Goal: Information Seeking & Learning: Find specific fact

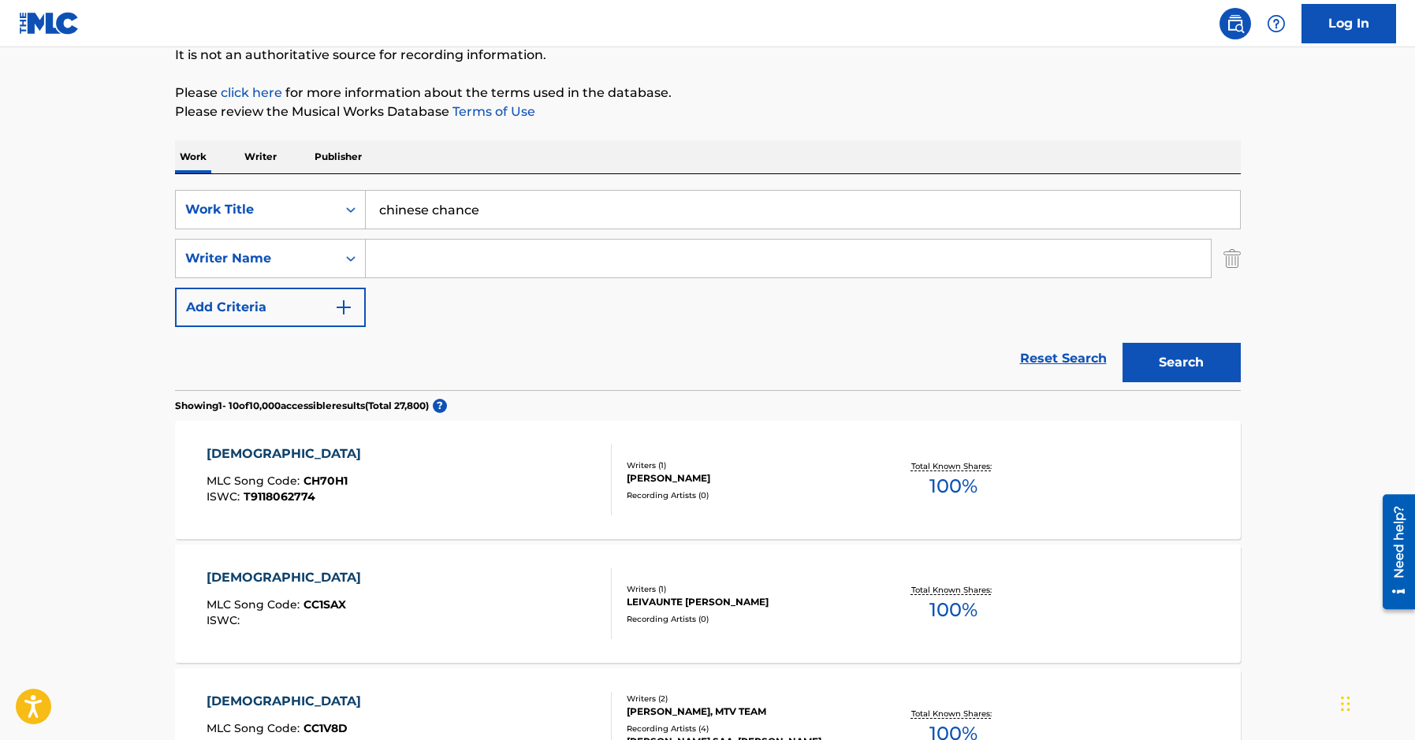
drag, startPoint x: 533, startPoint y: 215, endPoint x: 242, endPoint y: 215, distance: 290.9
click at [366, 215] on input "chinese chance" at bounding box center [803, 210] width 874 height 38
paste input "[PERSON_NAME]"
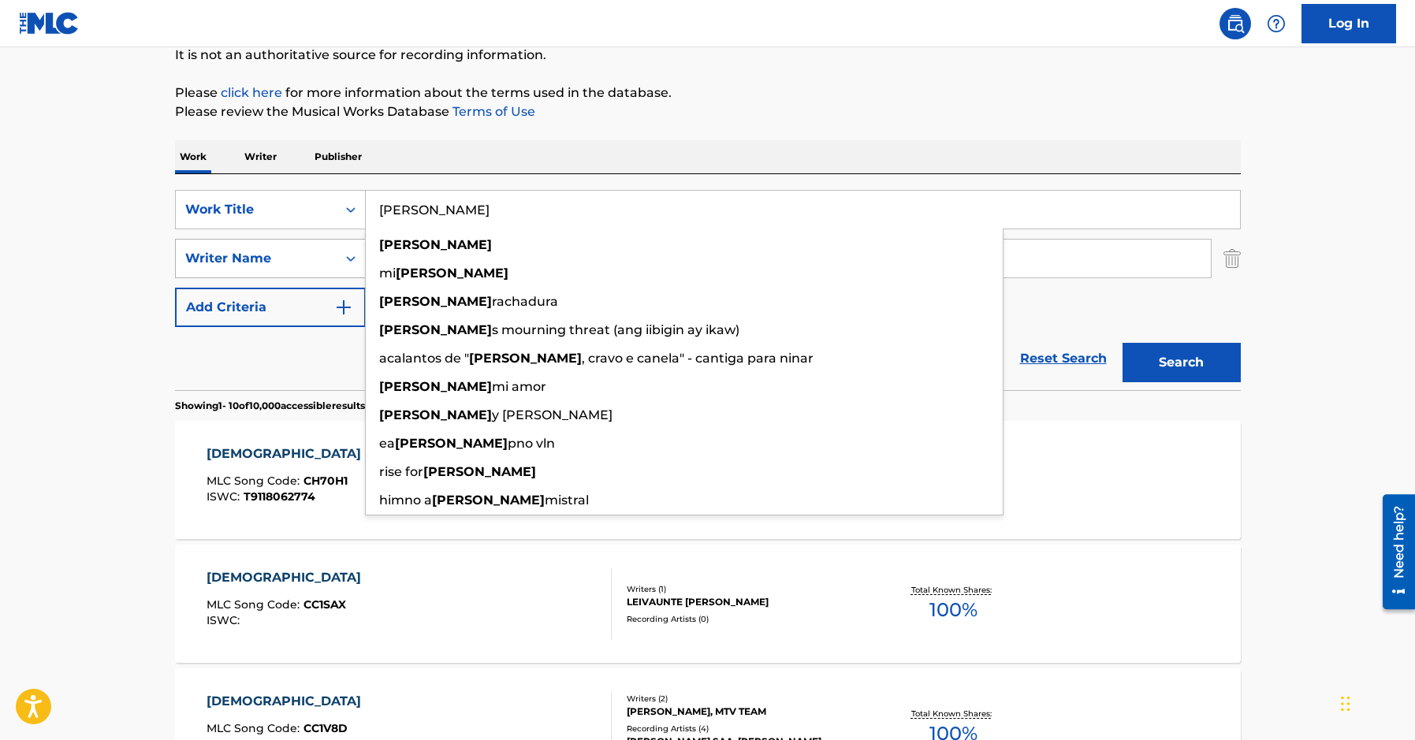
type input "[PERSON_NAME]"
click at [306, 267] on div "Writer Name" at bounding box center [256, 258] width 142 height 19
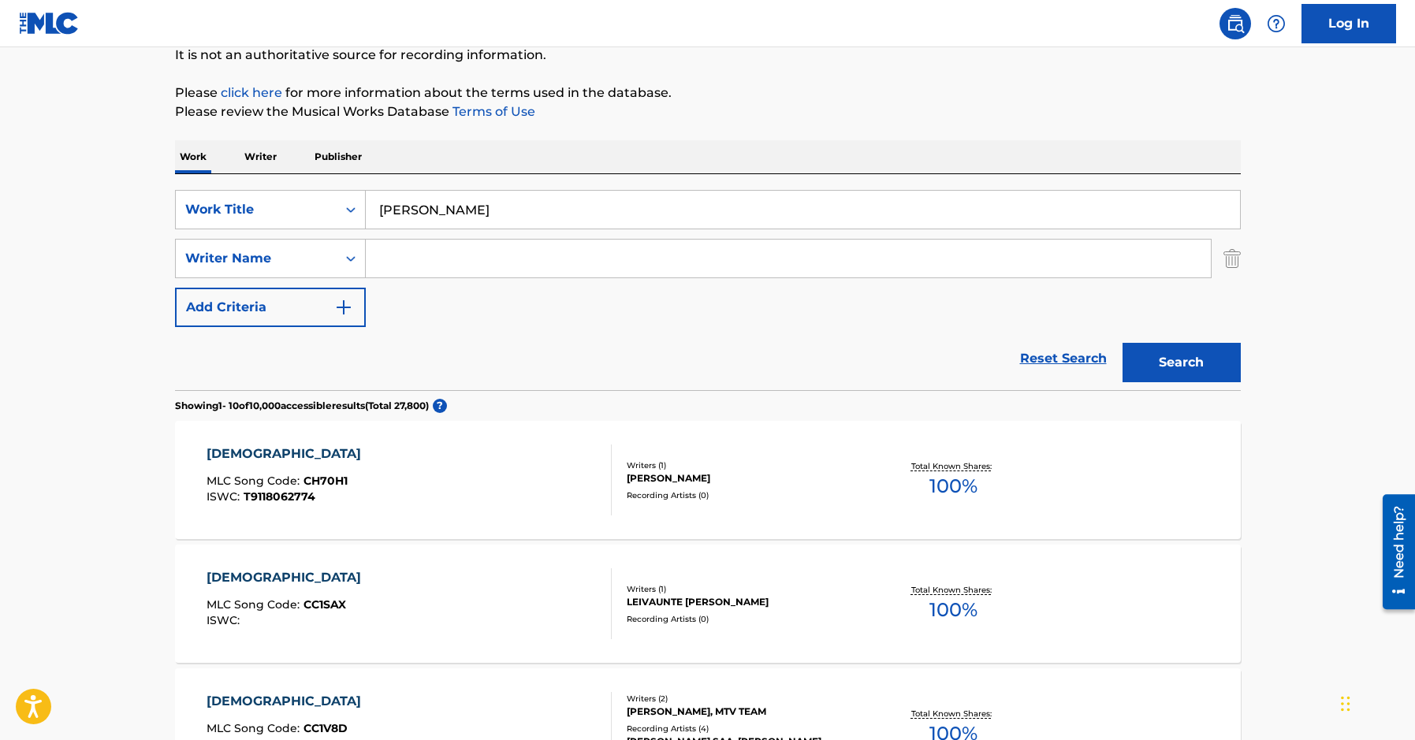
click at [409, 265] on input "Search Form" at bounding box center [788, 259] width 845 height 38
click at [1122, 343] on button "Search" at bounding box center [1181, 362] width 118 height 39
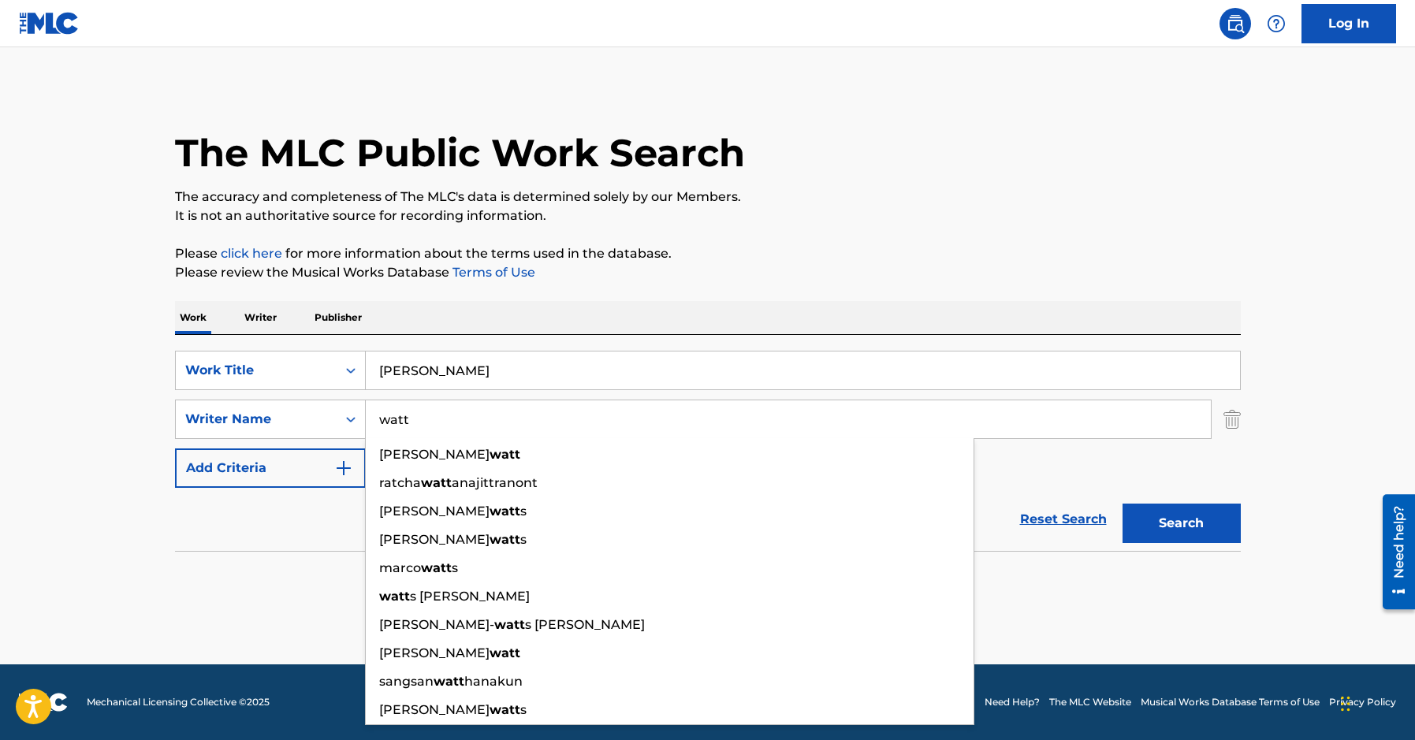
click at [1046, 213] on p "It is not an authoritative source for recording information." at bounding box center [708, 216] width 1066 height 19
drag, startPoint x: 449, startPoint y: 415, endPoint x: 367, endPoint y: 410, distance: 82.1
click at [367, 410] on input "watt" at bounding box center [788, 419] width 845 height 38
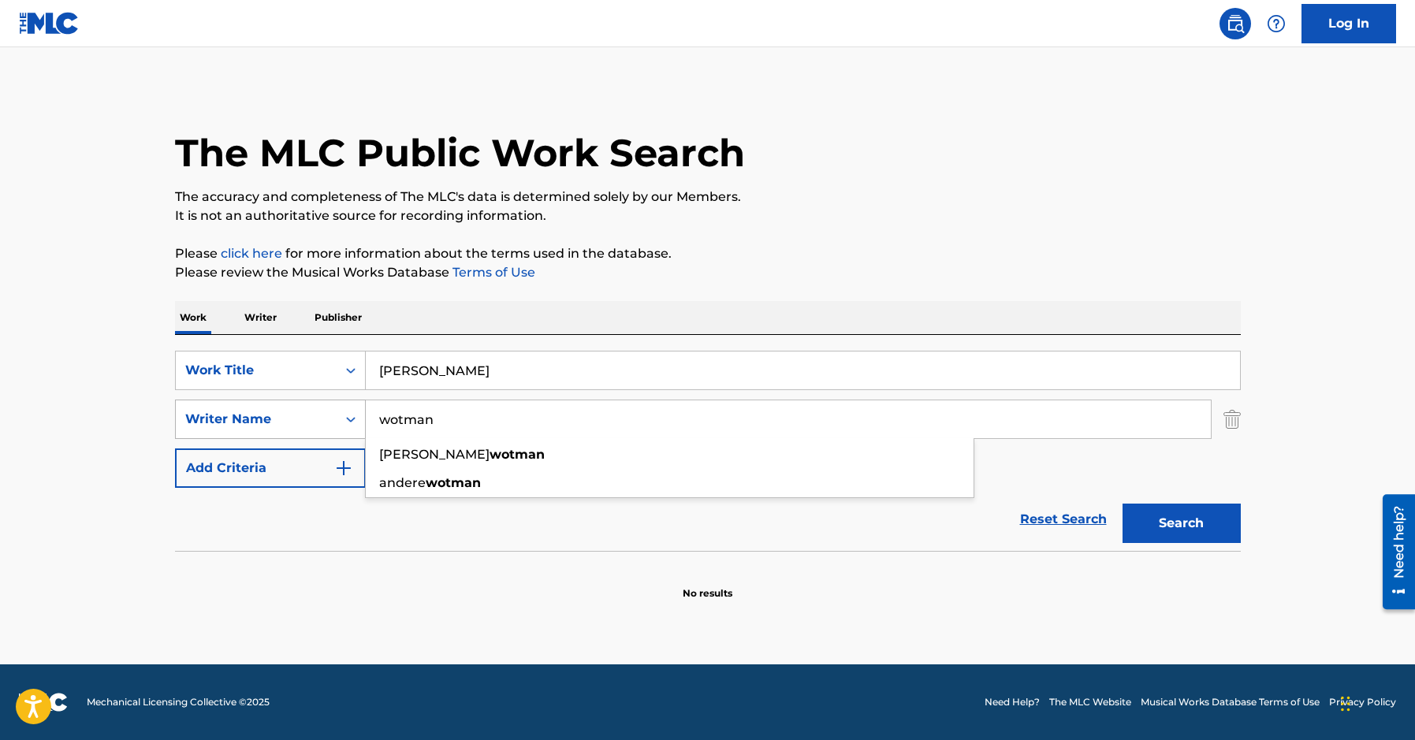
type input "wotman"
click at [1122, 504] on button "Search" at bounding box center [1181, 523] width 118 height 39
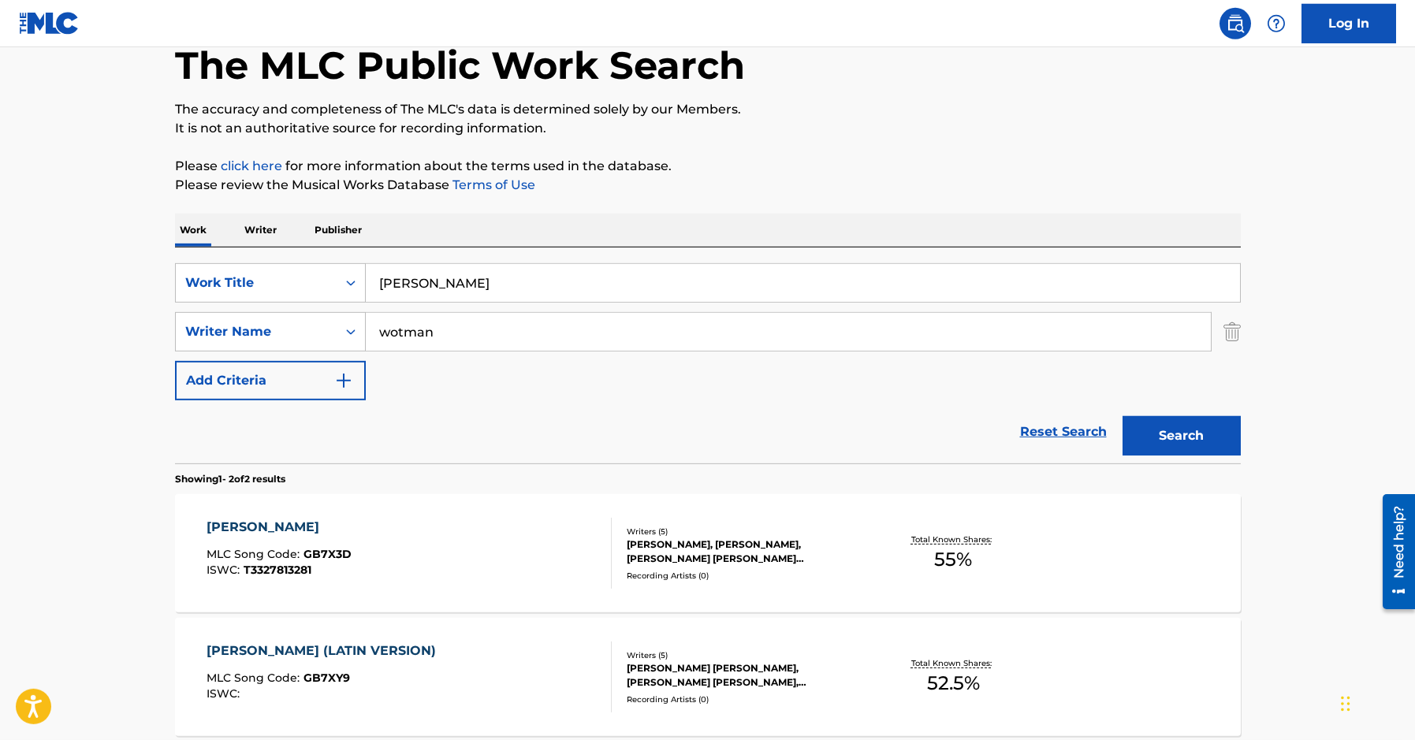
scroll to position [241, 0]
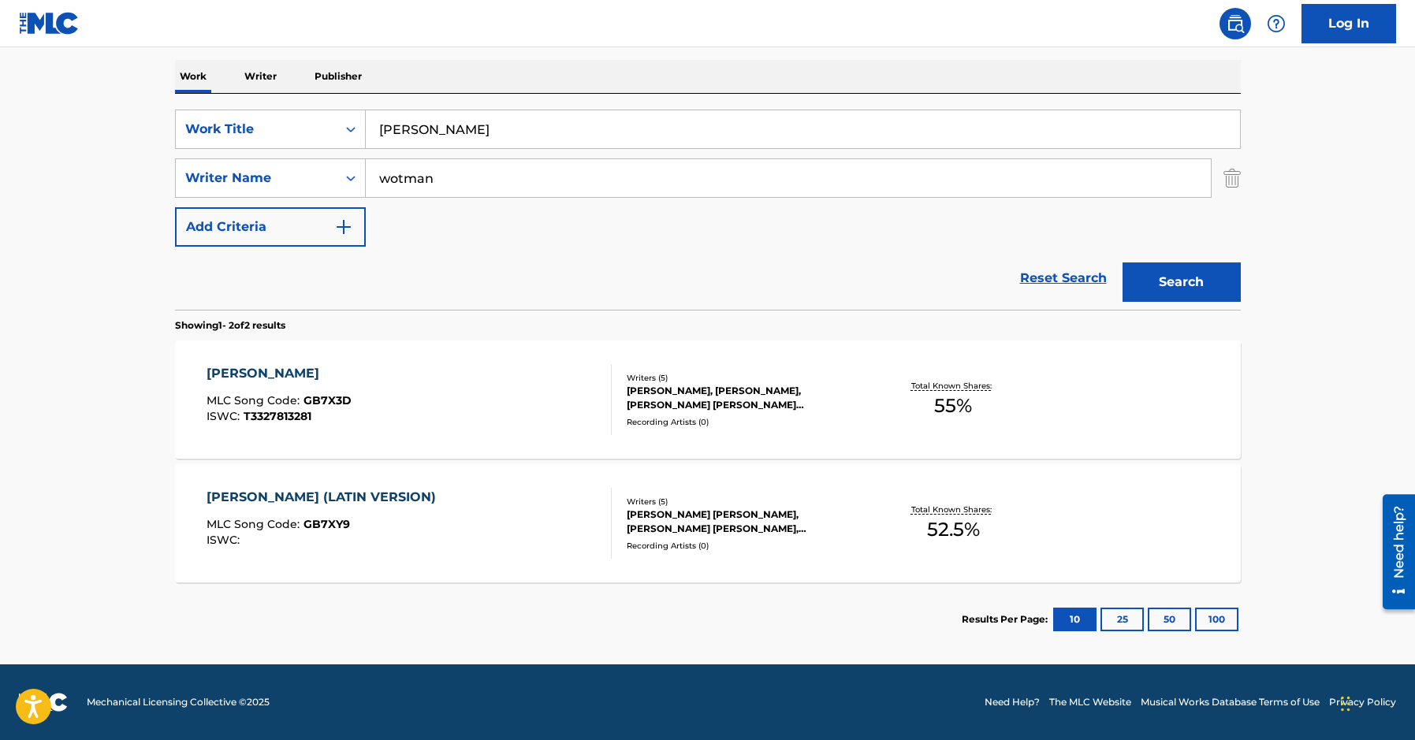
click at [787, 383] on div "Writers ( 5 )" at bounding box center [746, 378] width 238 height 12
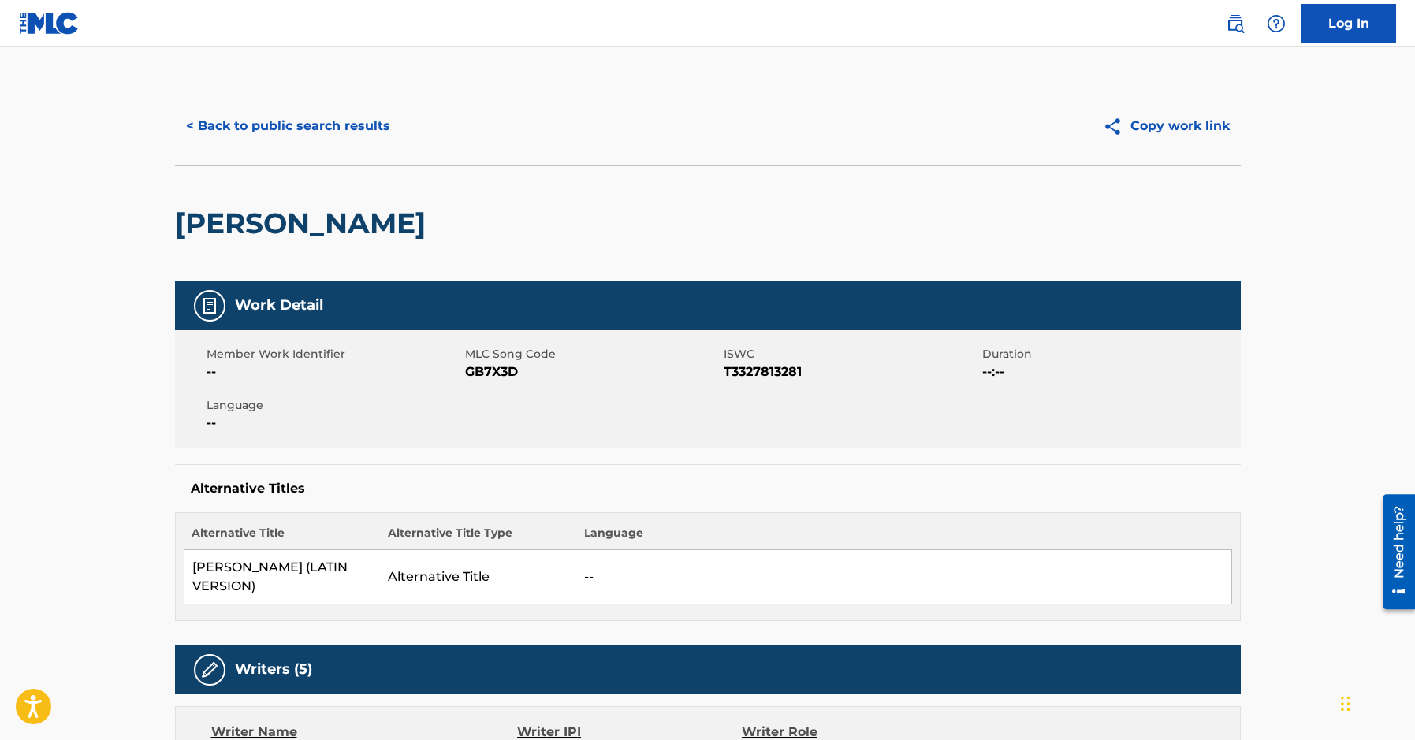
click at [326, 125] on button "< Back to public search results" at bounding box center [288, 125] width 226 height 39
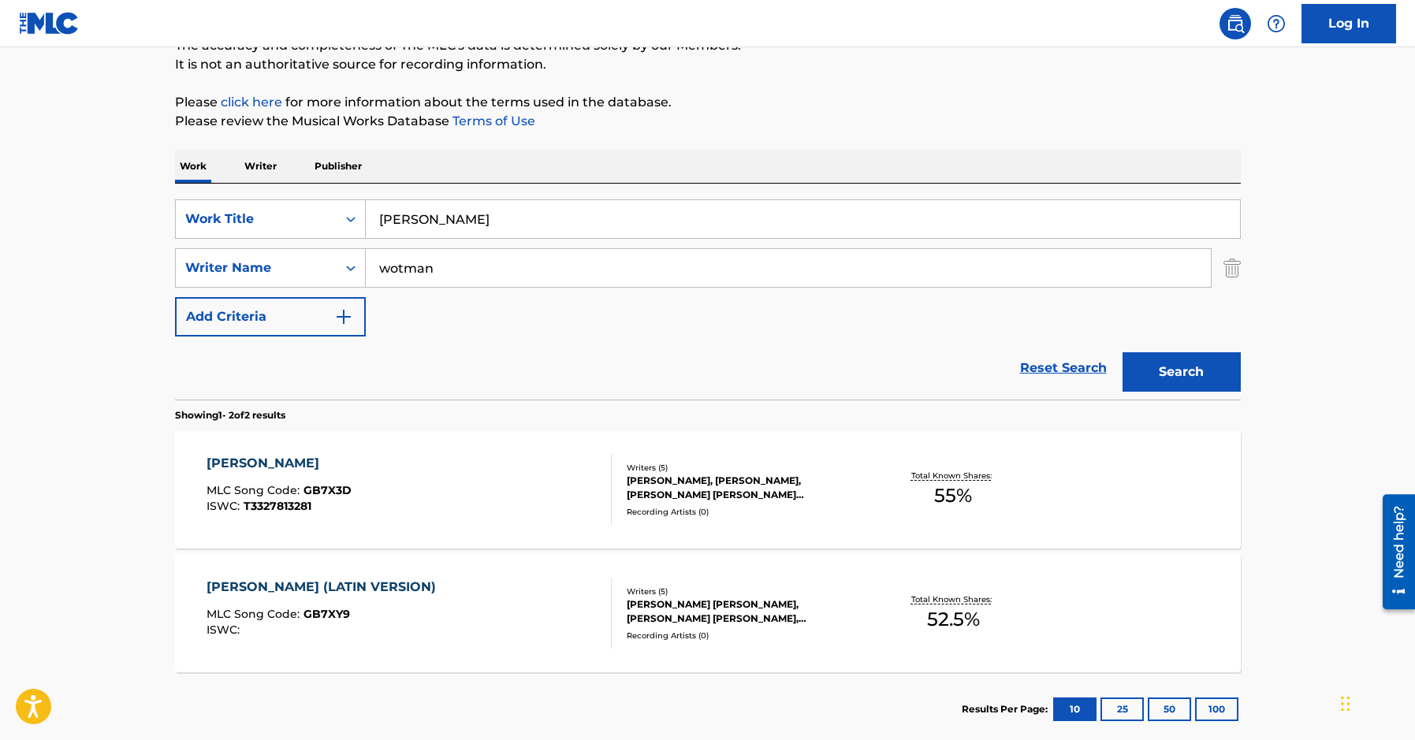
drag, startPoint x: 462, startPoint y: 215, endPoint x: 283, endPoint y: 244, distance: 181.3
click at [366, 238] on input "[PERSON_NAME]" at bounding box center [803, 219] width 874 height 38
paste input "LOVE ME NOT"
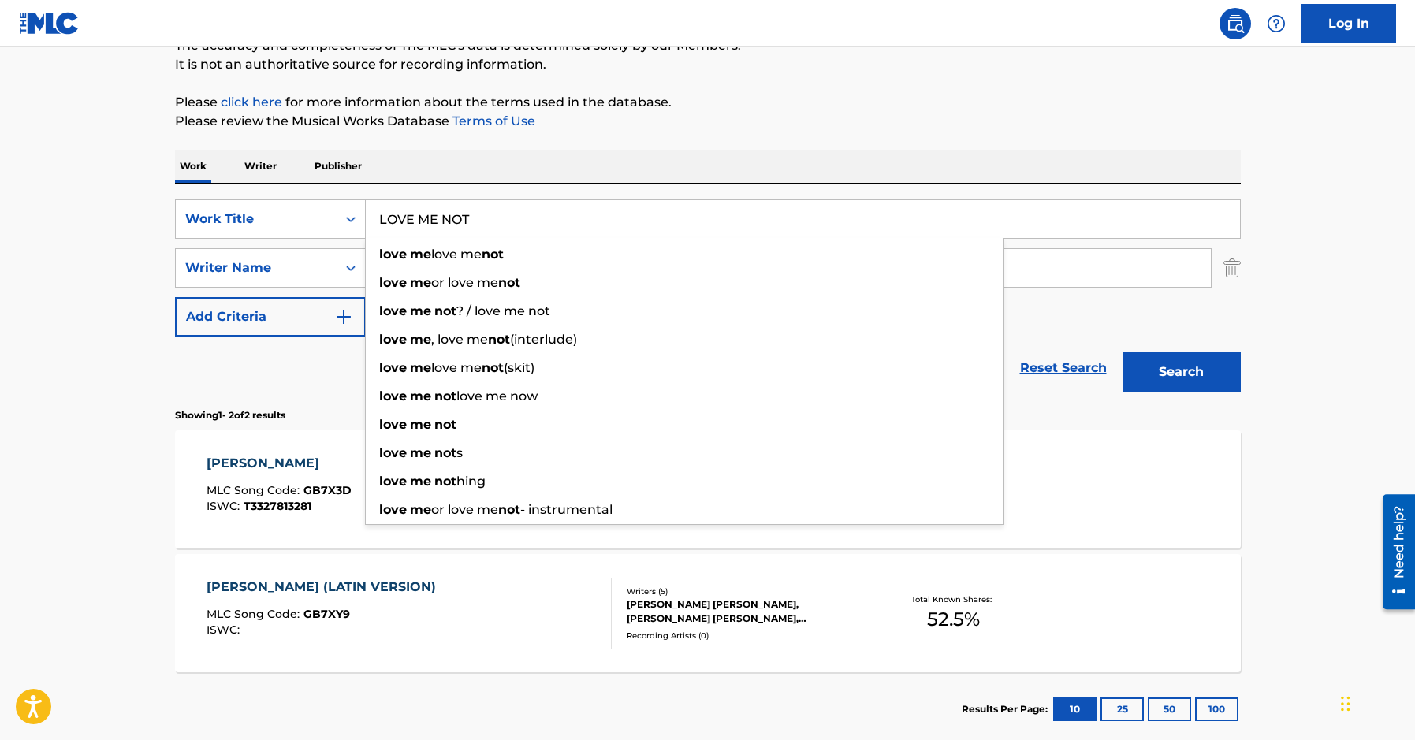
type input "LOVE ME NOT"
click at [566, 159] on div "Work Writer Publisher" at bounding box center [708, 166] width 1066 height 33
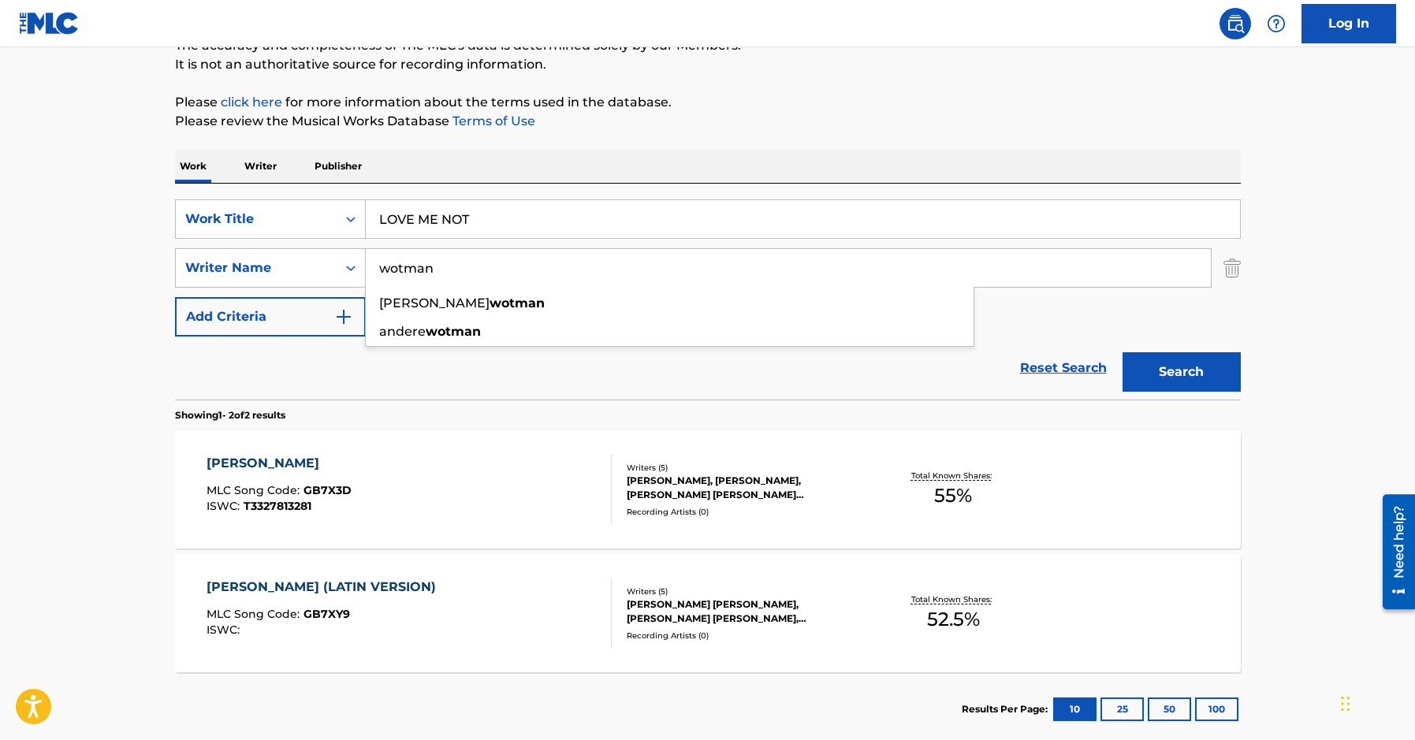
drag, startPoint x: 479, startPoint y: 277, endPoint x: 223, endPoint y: 264, distance: 256.5
click at [366, 264] on input "wotman" at bounding box center [788, 268] width 845 height 38
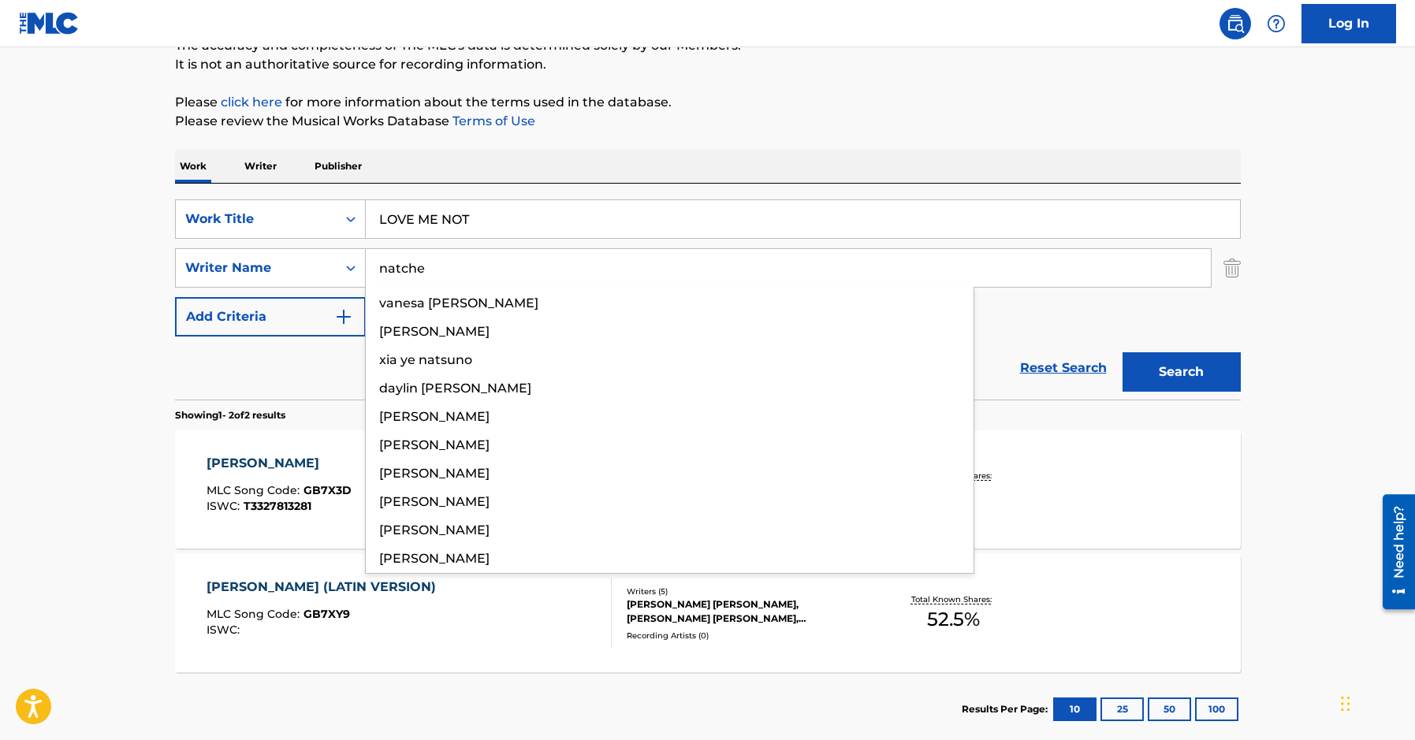
type input "natche"
click at [1122, 352] on button "Search" at bounding box center [1181, 371] width 118 height 39
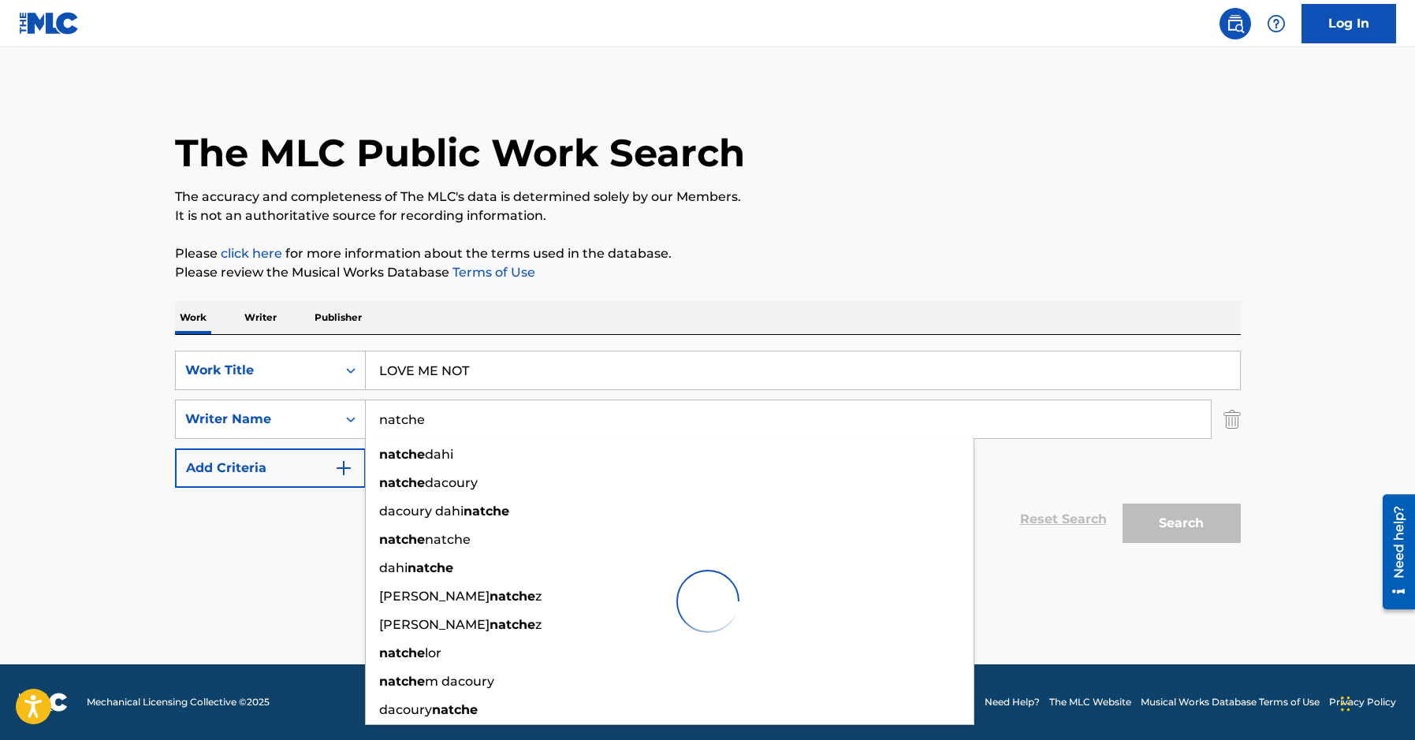
scroll to position [0, 0]
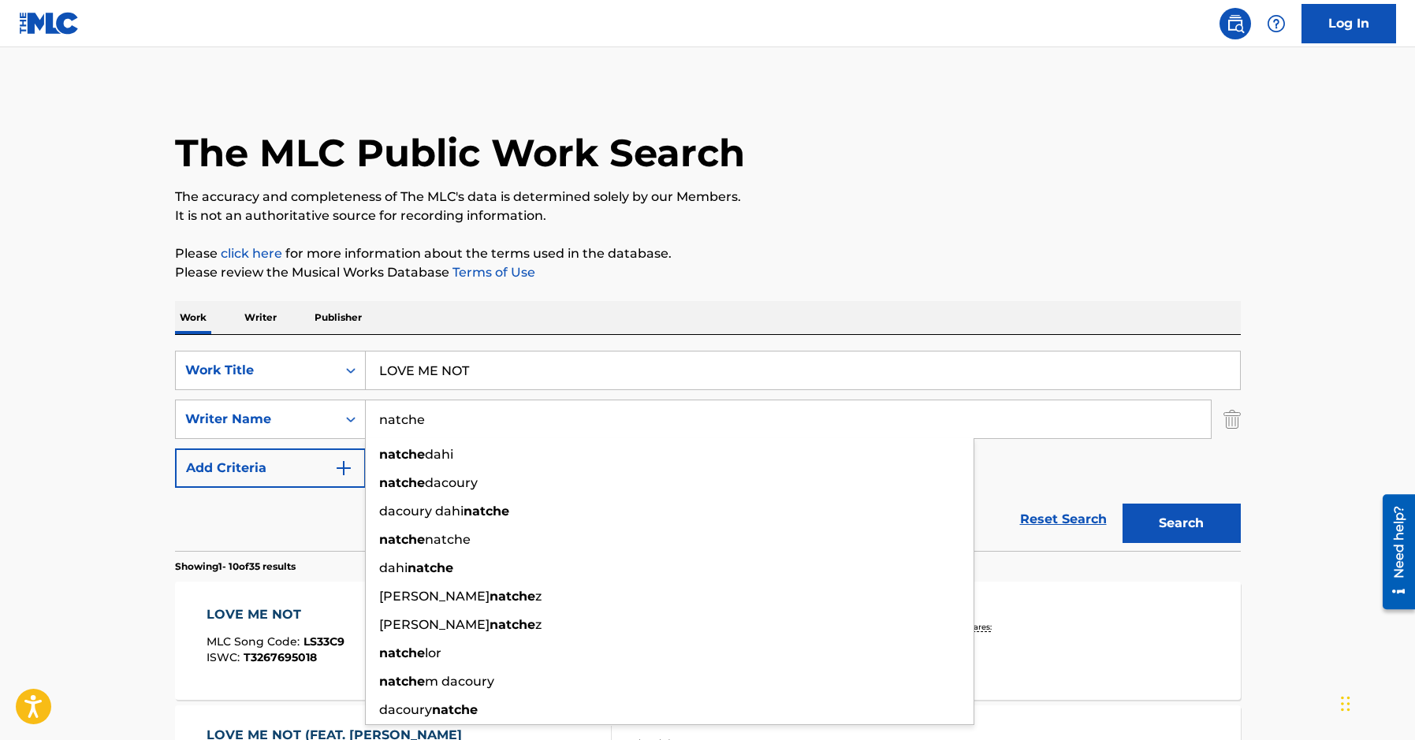
click at [1012, 203] on p "The accuracy and completeness of The MLC's data is determined solely by our Mem…" at bounding box center [708, 197] width 1066 height 19
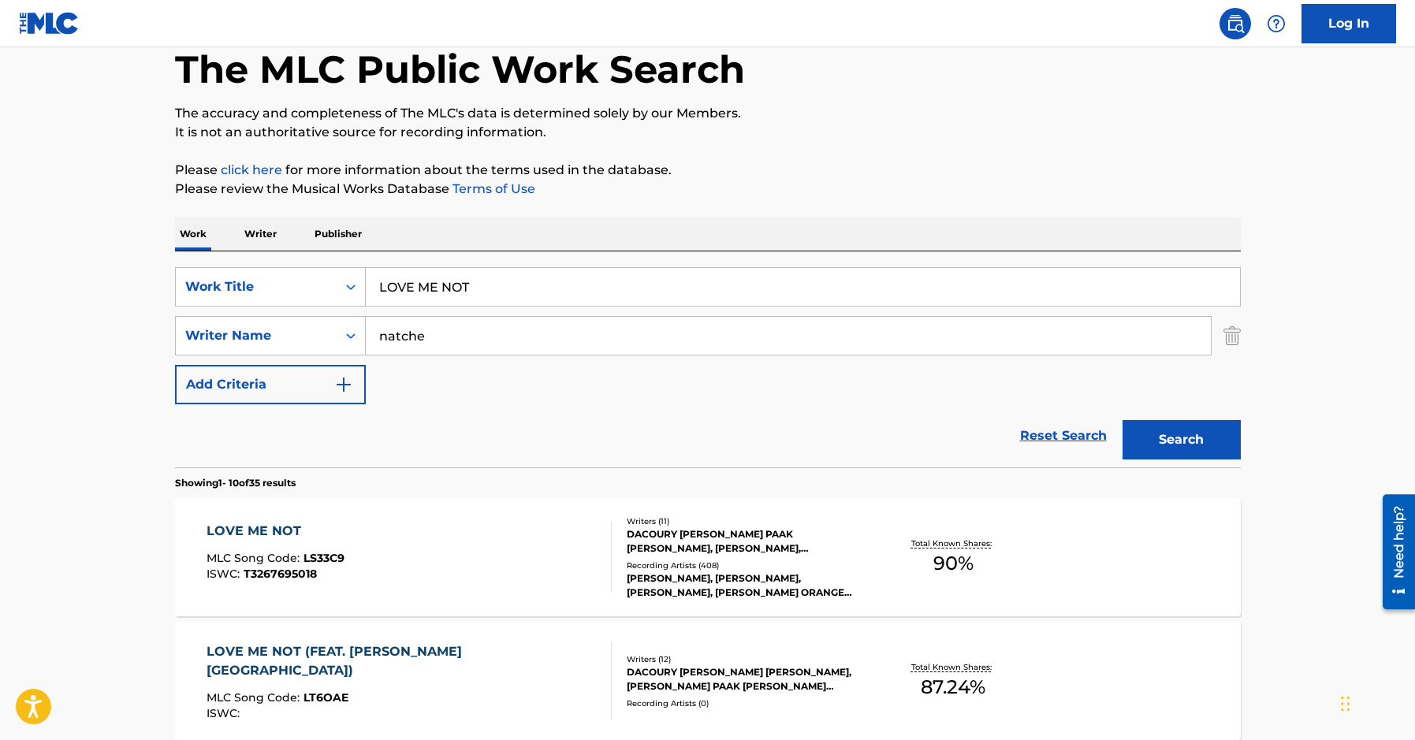
scroll to position [161, 0]
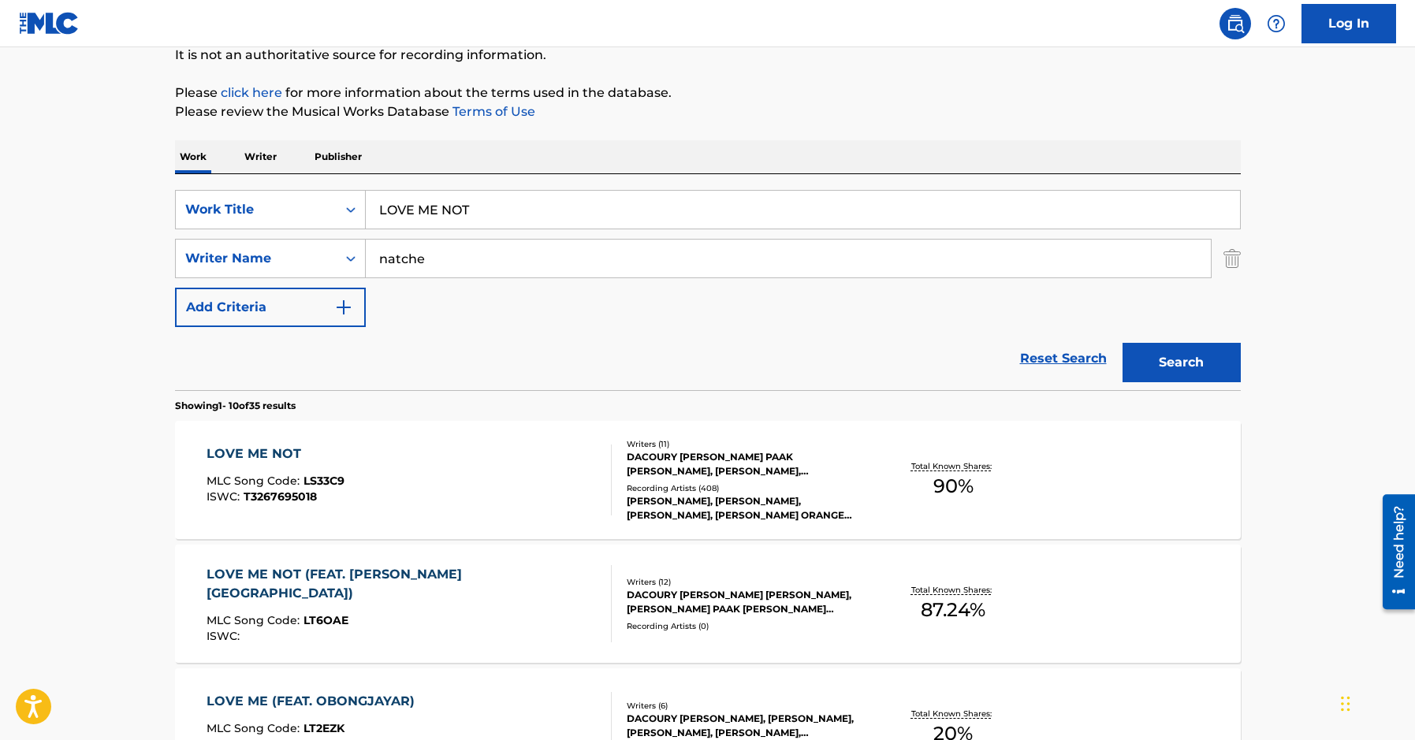
click at [838, 477] on div "DACOURY [PERSON_NAME] PAAK [PERSON_NAME], [PERSON_NAME], [PERSON_NAME], [PERSON…" at bounding box center [746, 464] width 238 height 28
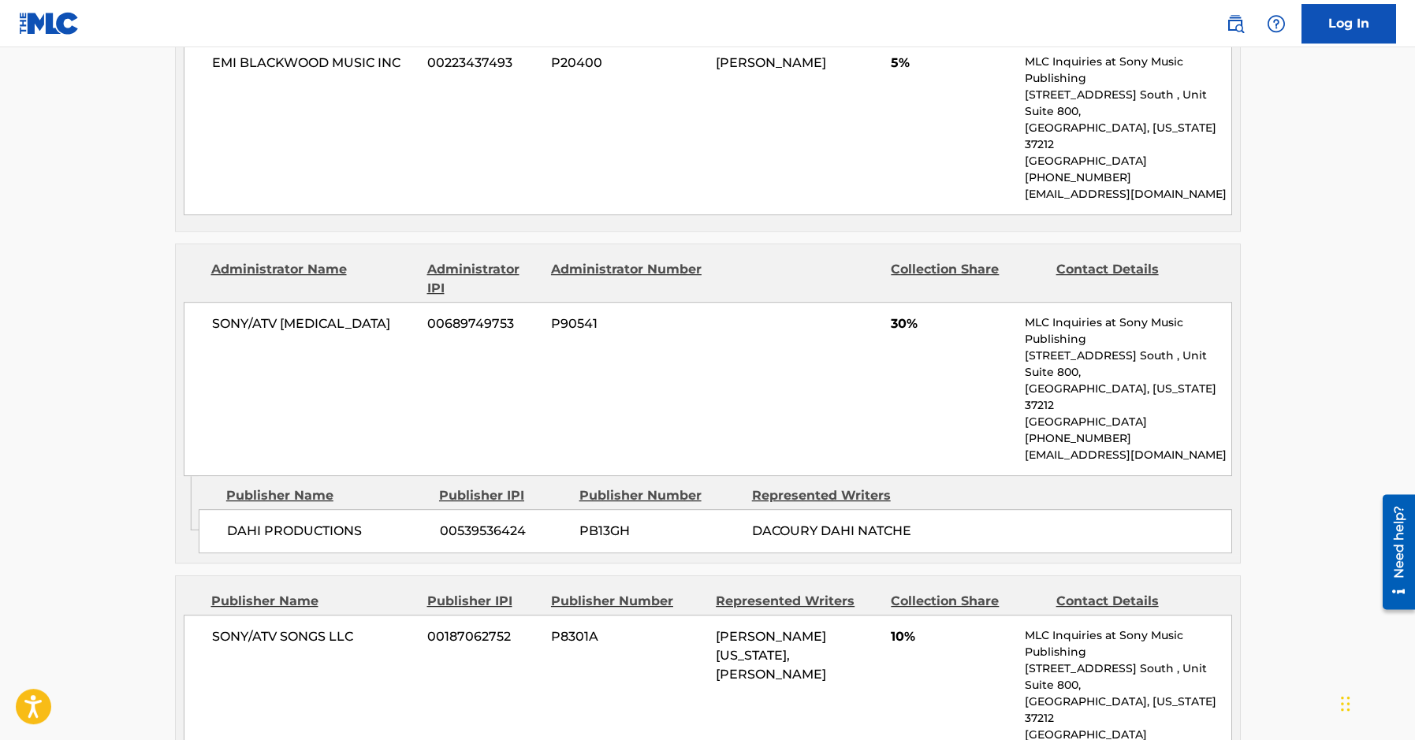
scroll to position [1688, 0]
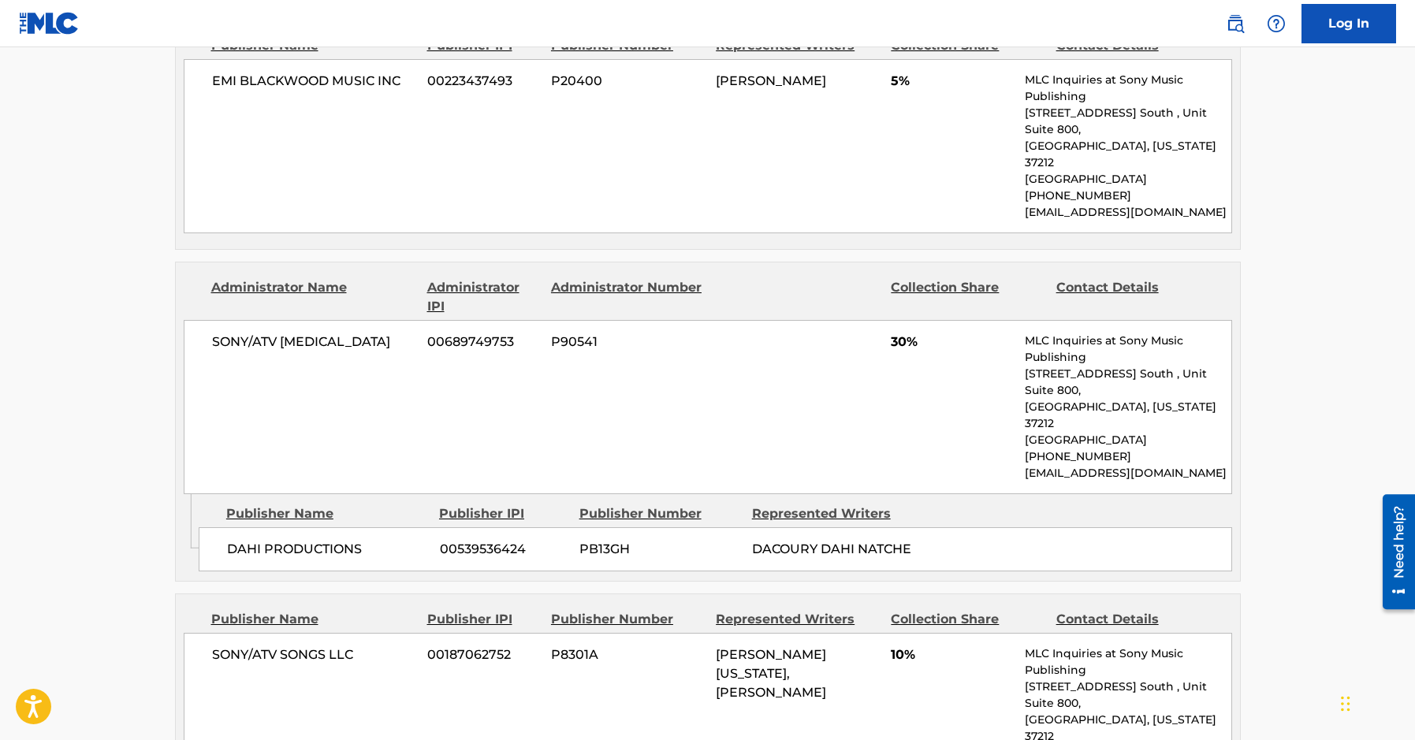
click at [12, 344] on main "< Back to public search results Copy work link LOVE ME NOT Work Detail Member W…" at bounding box center [707, 235] width 1415 height 3752
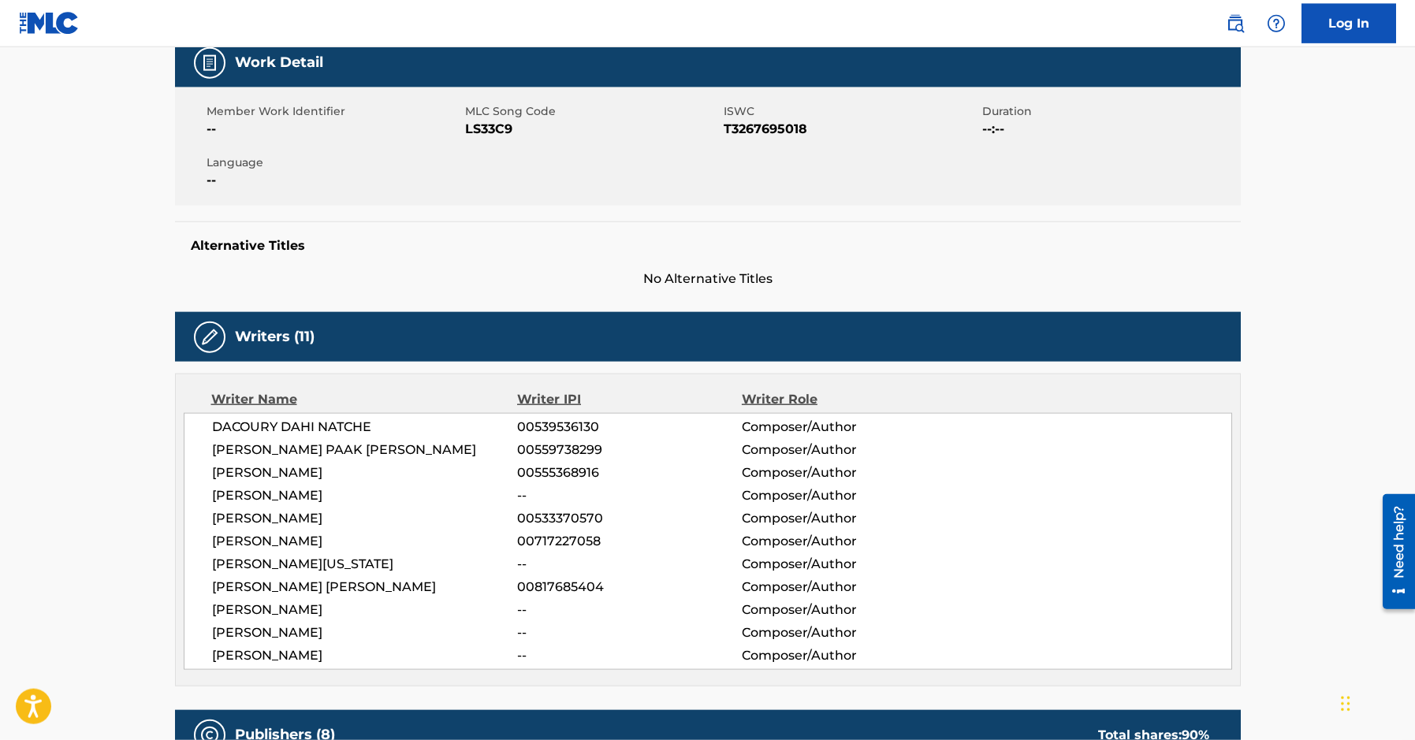
scroll to position [322, 0]
